Goal: Task Accomplishment & Management: Manage account settings

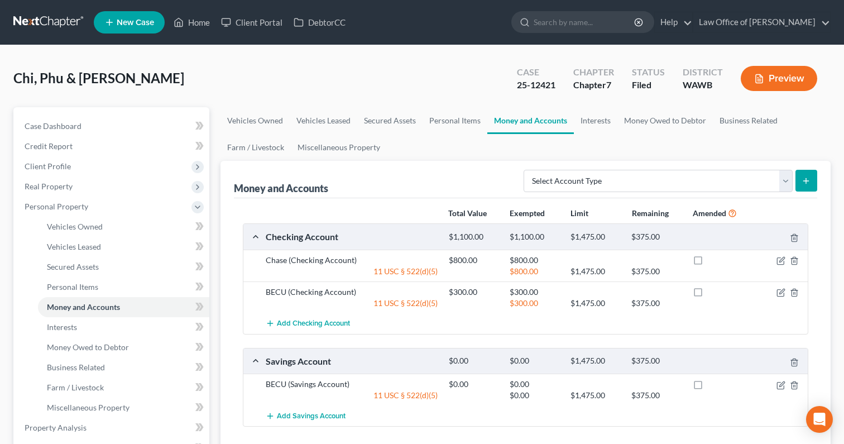
click at [52, 17] on link at bounding box center [48, 22] width 71 height 20
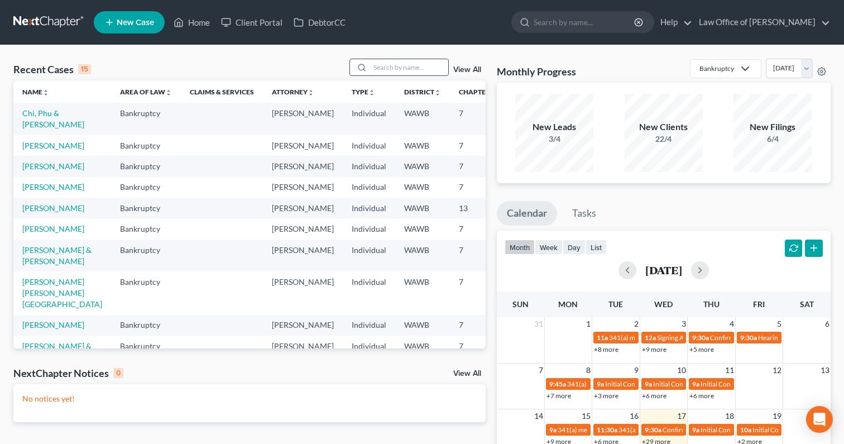
click at [412, 71] on input "search" at bounding box center [409, 67] width 78 height 16
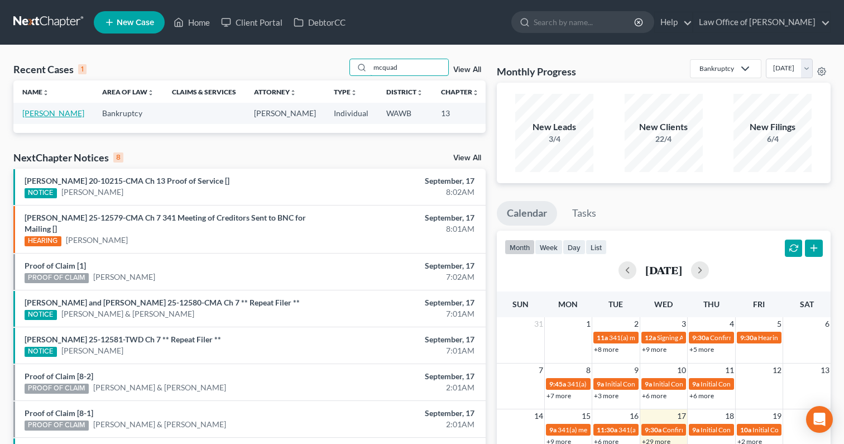
type input "mcquad"
click at [45, 112] on link "Crittenden, Scott" at bounding box center [53, 112] width 62 height 9
select select "6"
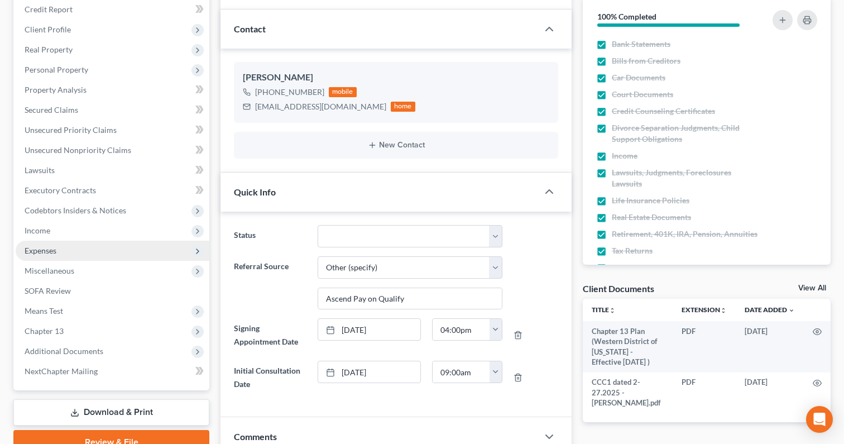
scroll to position [318, 0]
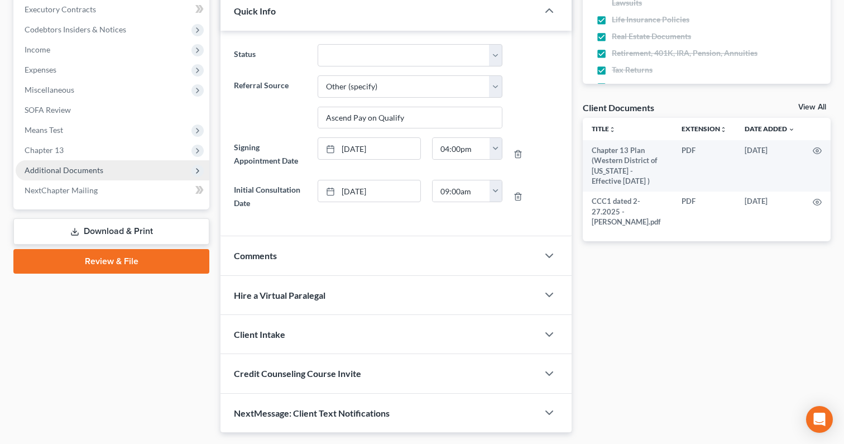
click at [114, 171] on span "Additional Documents" at bounding box center [113, 170] width 194 height 20
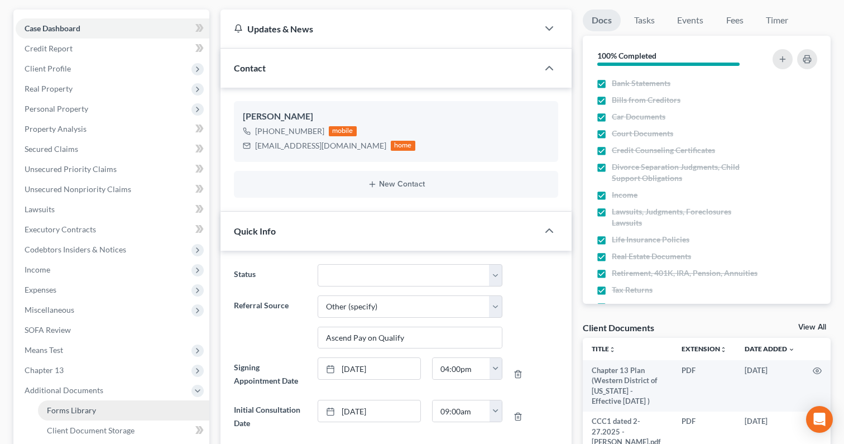
scroll to position [0, 0]
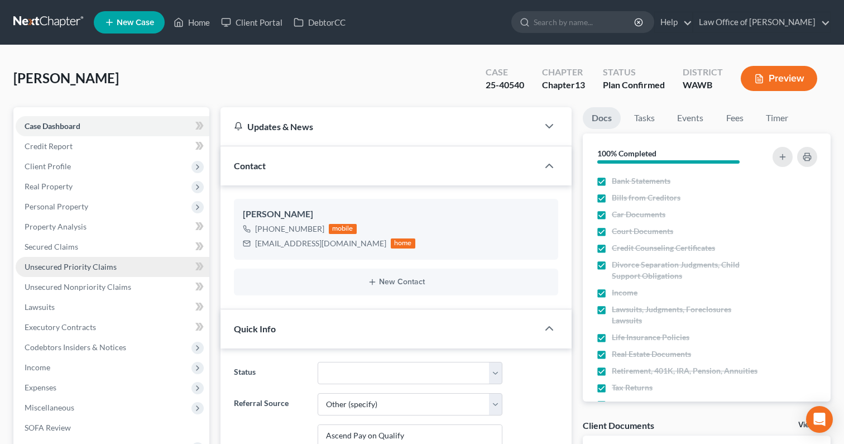
click at [109, 262] on span "Unsecured Priority Claims" at bounding box center [71, 266] width 92 height 9
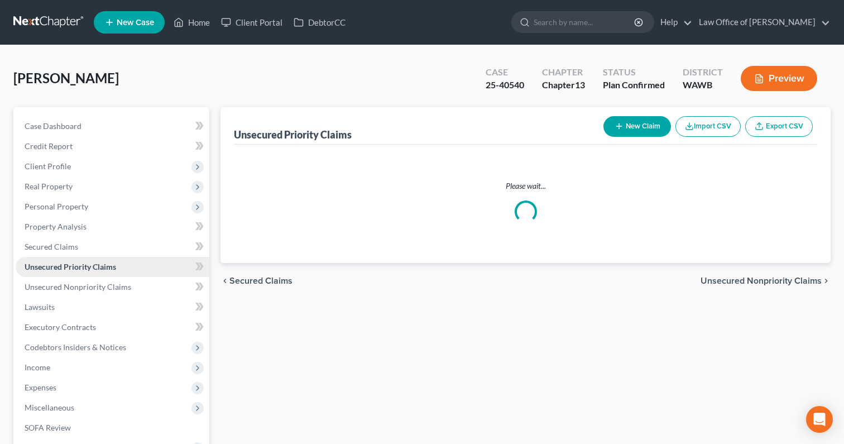
click at [109, 262] on span "Unsecured Priority Claims" at bounding box center [71, 266] width 92 height 9
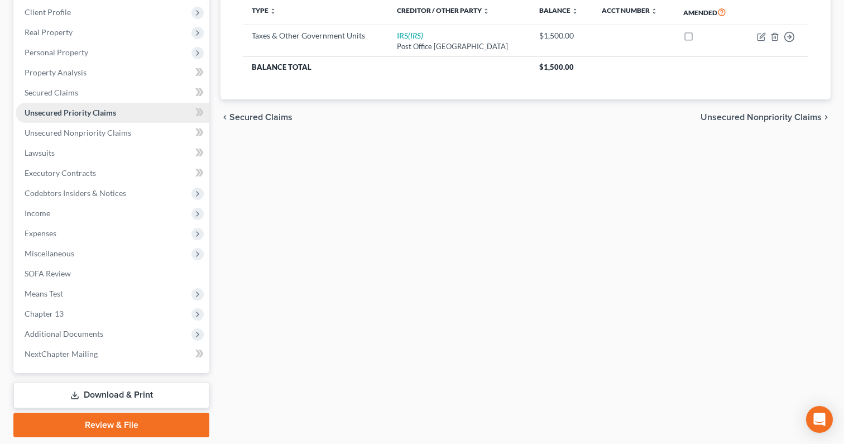
scroll to position [189, 0]
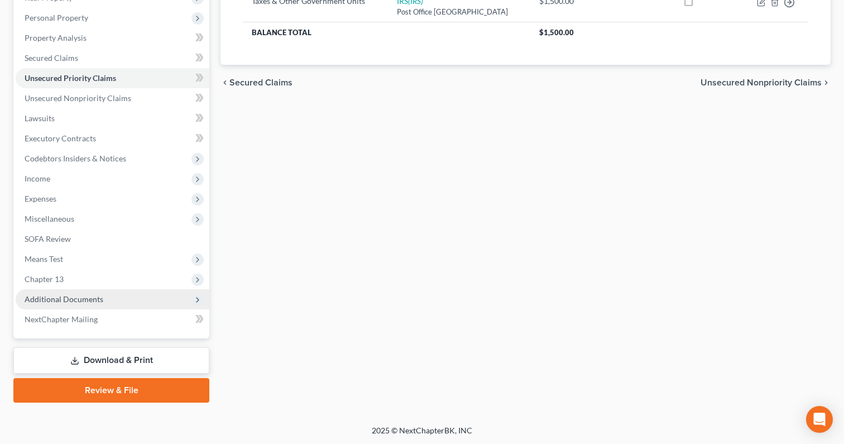
click at [116, 301] on span "Additional Documents" at bounding box center [113, 299] width 194 height 20
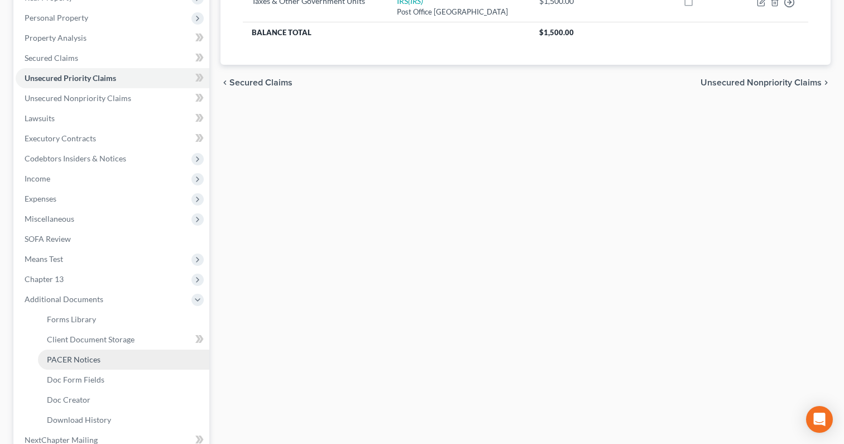
click at [112, 366] on link "PACER Notices" at bounding box center [123, 359] width 171 height 20
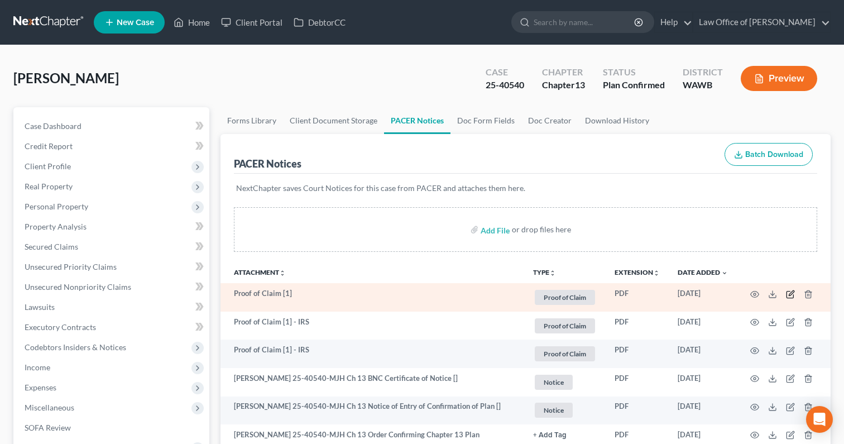
click at [787, 295] on icon "button" at bounding box center [790, 294] width 9 height 9
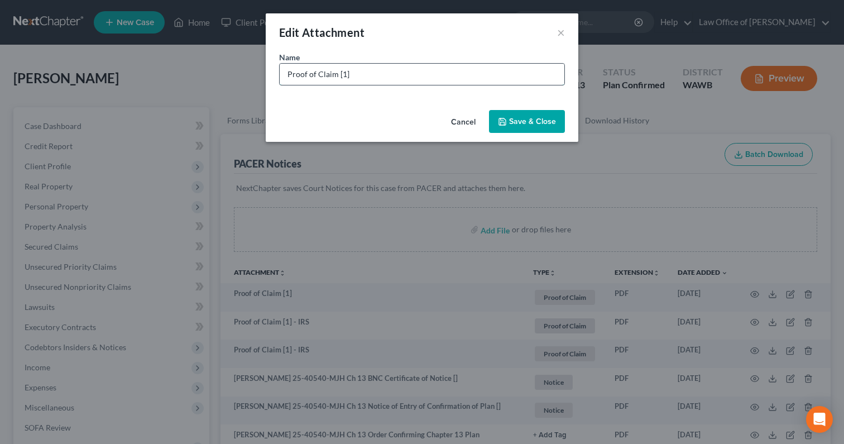
click at [490, 83] on input "Proof of Claim [1]" at bounding box center [422, 74] width 285 height 21
type input "Proof of Claim [1] - IRS"
click at [560, 133] on div "Cancel Save & Close" at bounding box center [422, 123] width 313 height 37
click at [549, 123] on span "Save & Close" at bounding box center [532, 121] width 47 height 9
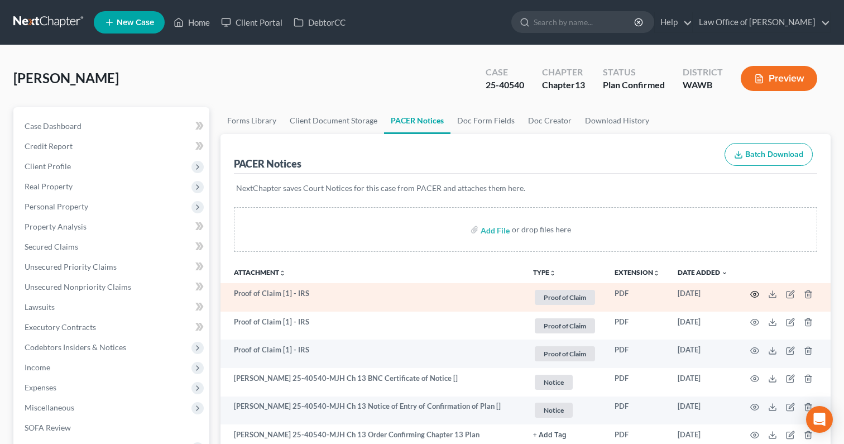
click at [755, 293] on circle "button" at bounding box center [754, 294] width 2 height 2
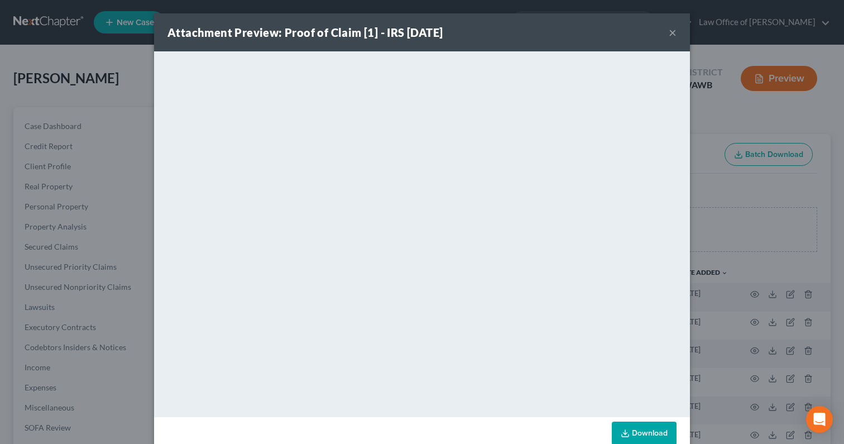
click at [714, 327] on div "Attachment Preview: Proof of Claim [1] - IRS 09/17/2025 × <object ng-attr-data=…" at bounding box center [422, 222] width 844 height 444
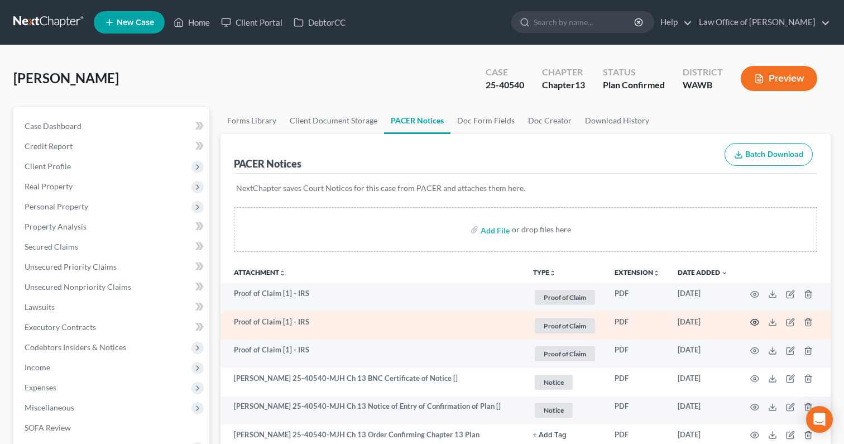
click at [755, 323] on icon "button" at bounding box center [754, 322] width 9 height 9
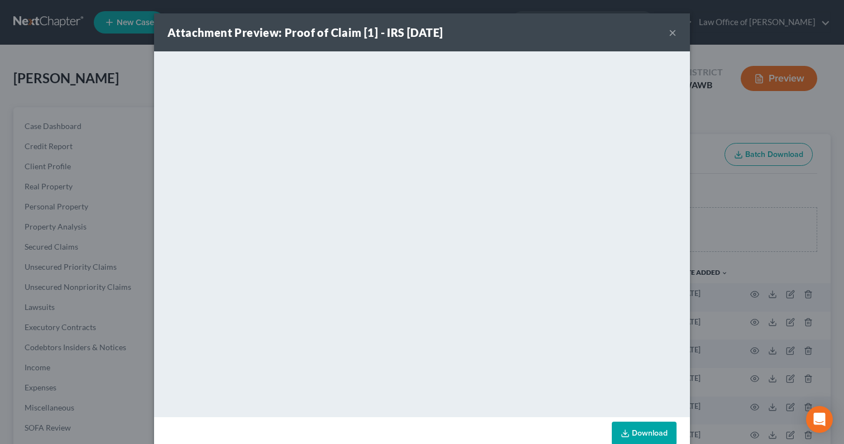
click at [718, 275] on div "Attachment Preview: Proof of Claim [1] - IRS 07/14/2025 × <object ng-attr-data=…" at bounding box center [422, 222] width 844 height 444
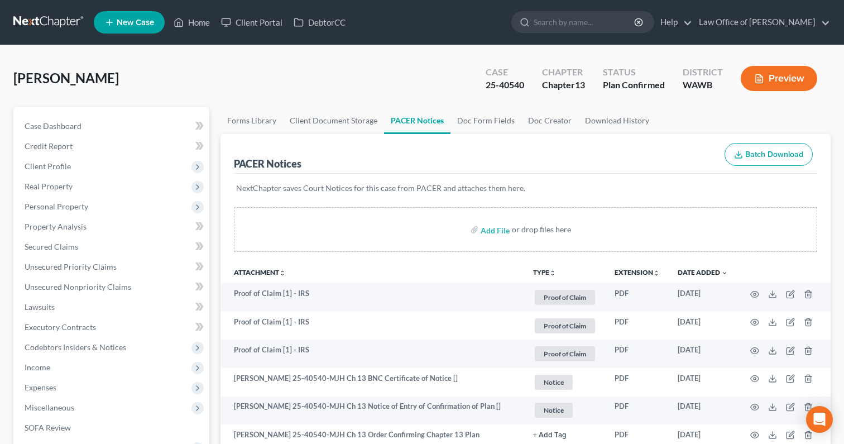
click at [74, 23] on link at bounding box center [48, 22] width 71 height 20
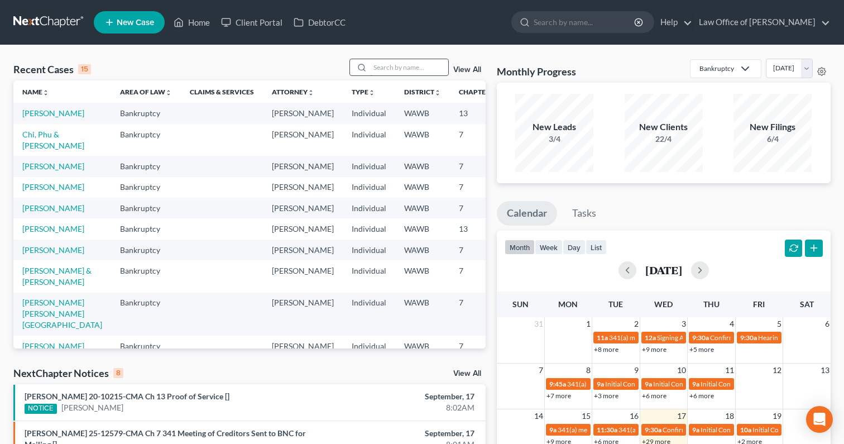
click at [420, 69] on input "search" at bounding box center [409, 67] width 78 height 16
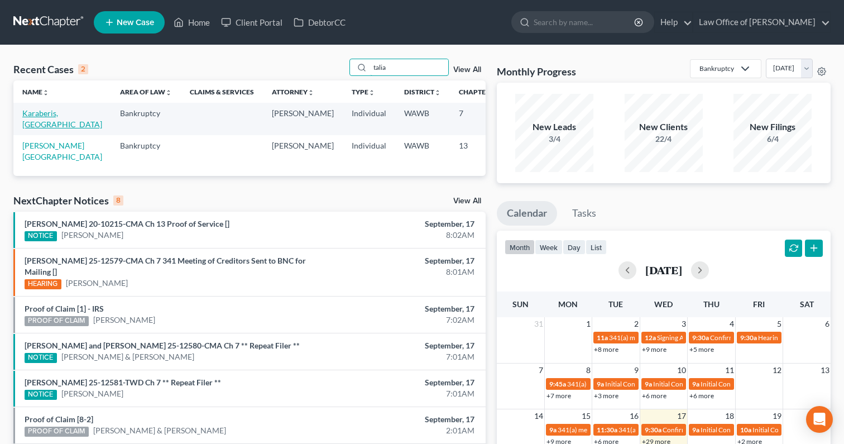
type input "talia"
click at [41, 115] on link "Karaberis, Talia" at bounding box center [62, 118] width 80 height 21
select select "6"
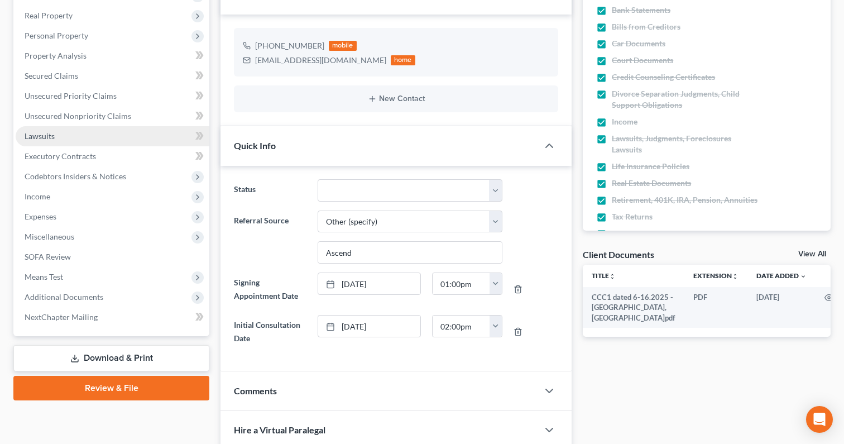
scroll to position [210, 0]
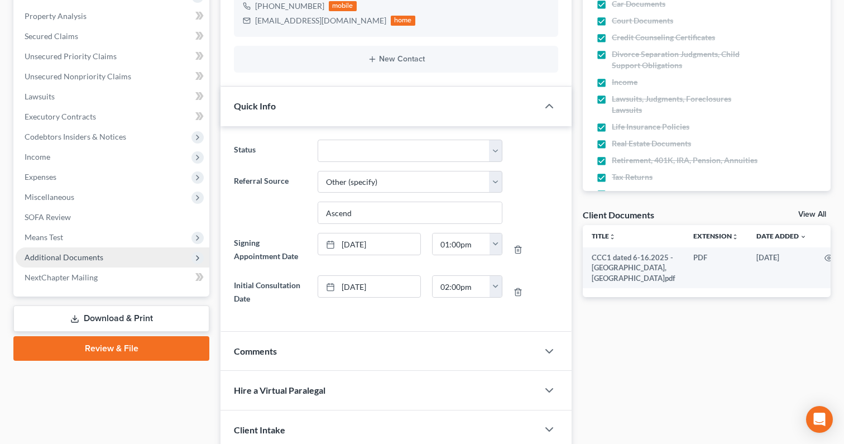
click at [126, 257] on span "Additional Documents" at bounding box center [113, 257] width 194 height 20
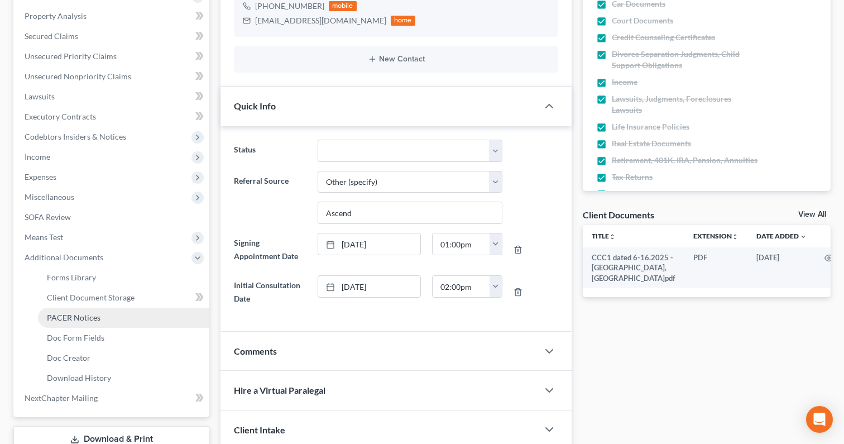
click at [112, 322] on link "PACER Notices" at bounding box center [123, 317] width 171 height 20
